Goal: Transaction & Acquisition: Obtain resource

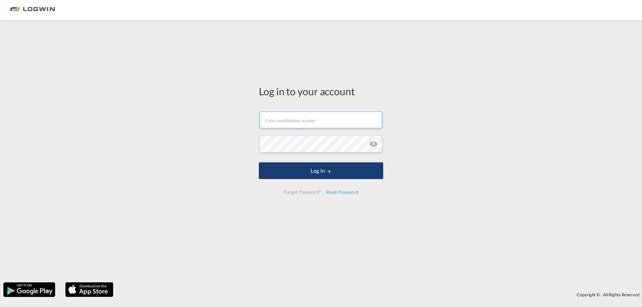
type input "[PERSON_NAME][EMAIL_ADDRESS][PERSON_NAME][DOMAIN_NAME]"
click at [296, 174] on button "Log In" at bounding box center [321, 171] width 124 height 17
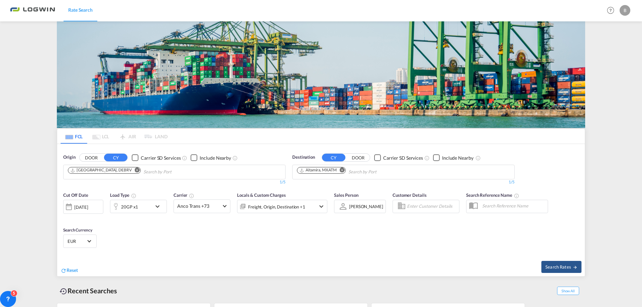
click at [135, 168] on md-icon "Remove" at bounding box center [137, 170] width 5 height 5
click at [119, 174] on body "Rate Search Rate Search Help Resources Product Release B My Profile Logout FCL …" at bounding box center [321, 153] width 642 height 307
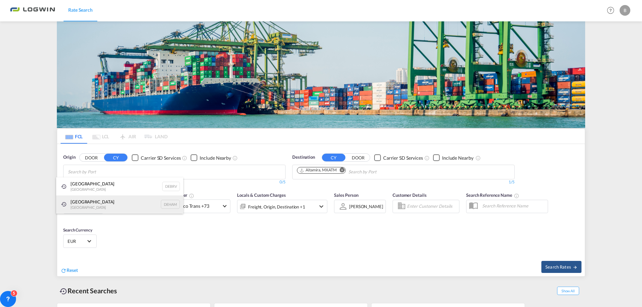
click at [81, 203] on div "[GEOGRAPHIC_DATA] [GEOGRAPHIC_DATA] DEHAM" at bounding box center [119, 205] width 127 height 18
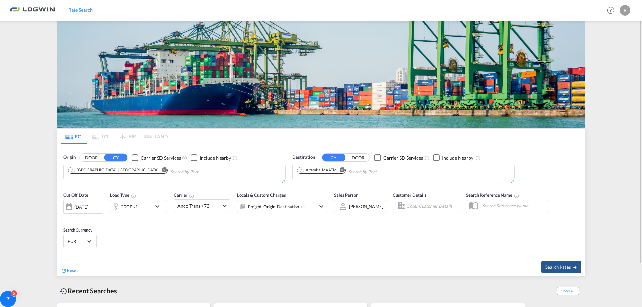
click at [343, 170] on md-icon "Remove" at bounding box center [342, 170] width 5 height 5
click at [342, 171] on body "Rate Search Rate Search Help Resources Product Release B My Profile Logout FCL …" at bounding box center [321, 153] width 642 height 307
type input "Suraba"
click at [330, 181] on div "Suraba ya [GEOGRAPHIC_DATA] IDSUB" at bounding box center [348, 188] width 127 height 20
click at [565, 262] on button "Search Rates" at bounding box center [561, 267] width 40 height 12
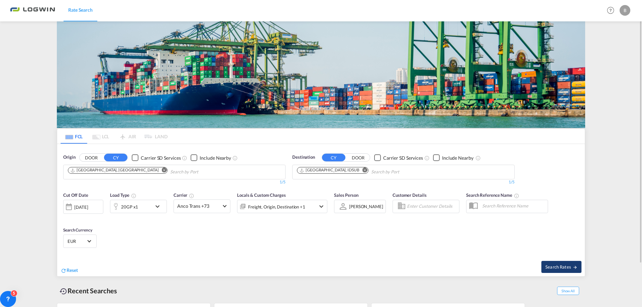
type input "DEHAM to IDSUB / [DATE]"
